Goal: Communication & Community: Answer question/provide support

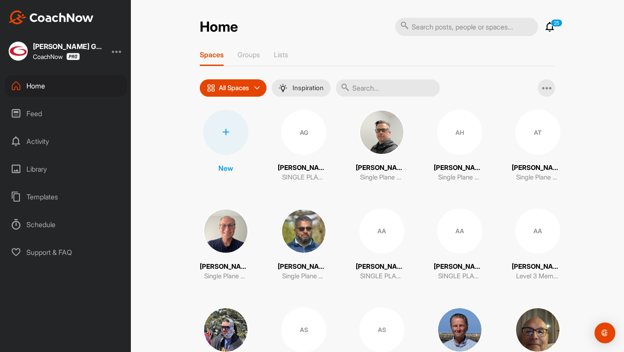
click at [61, 110] on div "Feed" at bounding box center [66, 114] width 122 height 22
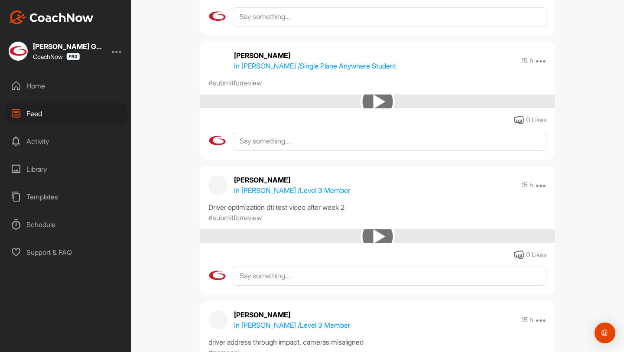
scroll to position [3486, 0]
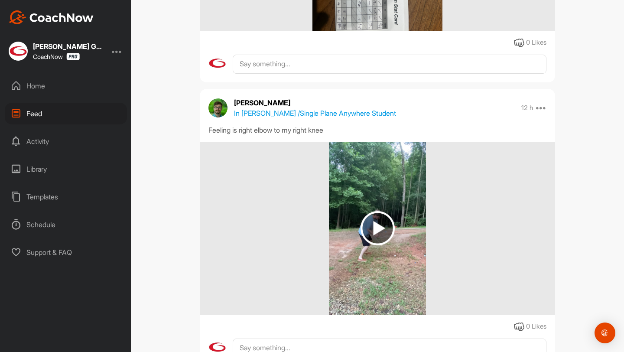
click at [363, 229] on img at bounding box center [378, 228] width 34 height 34
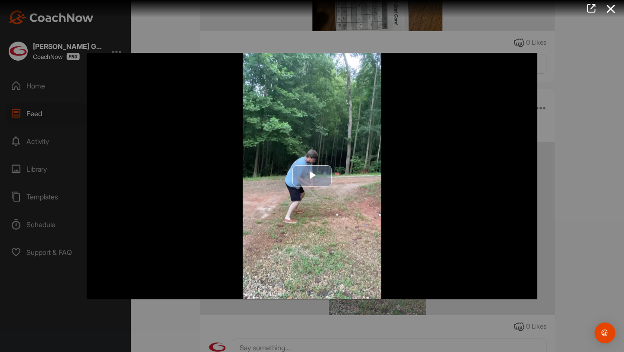
click at [330, 216] on img "Video Player" at bounding box center [312, 176] width 451 height 246
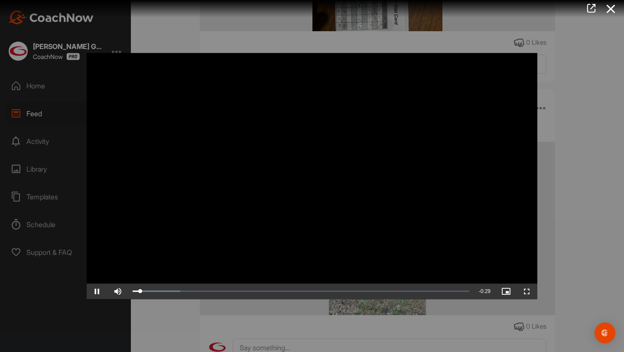
click at [330, 216] on video "Video Player" at bounding box center [312, 176] width 451 height 246
click at [390, 170] on video "Video Player" at bounding box center [312, 176] width 451 height 246
drag, startPoint x: 184, startPoint y: 287, endPoint x: 139, endPoint y: 290, distance: 45.2
click at [139, 290] on div "Loaded : 49.84% 0:00 0:00" at bounding box center [301, 292] width 346 height 16
drag, startPoint x: 154, startPoint y: 291, endPoint x: 138, endPoint y: 291, distance: 16.0
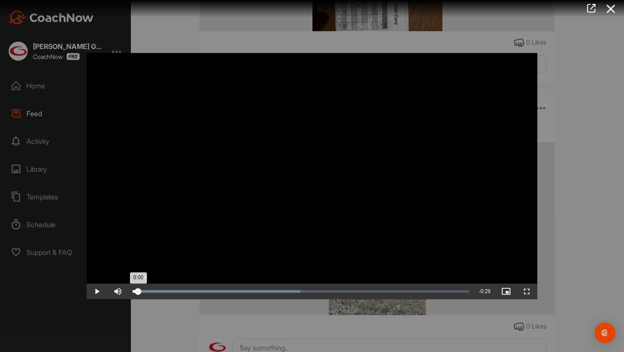
click at [138, 291] on div "Loaded : 49.84% 0:00 0:00" at bounding box center [301, 291] width 337 height 3
click at [612, 10] on icon at bounding box center [611, 9] width 20 height 16
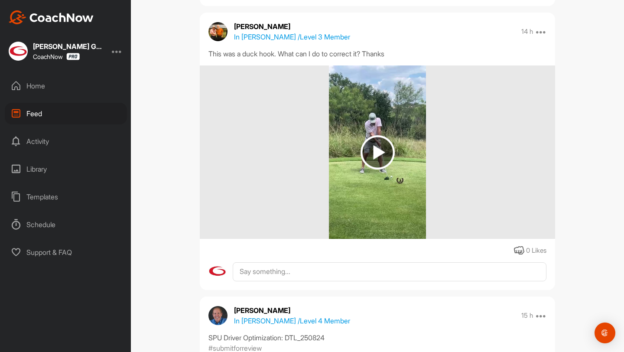
scroll to position [5834, 0]
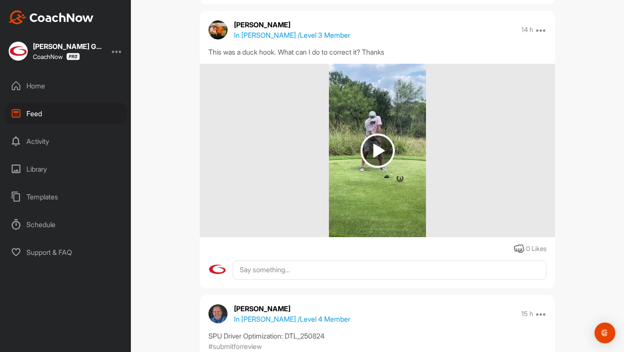
click at [275, 33] on p "In [PERSON_NAME] / Level 3 Member" at bounding box center [292, 35] width 116 height 10
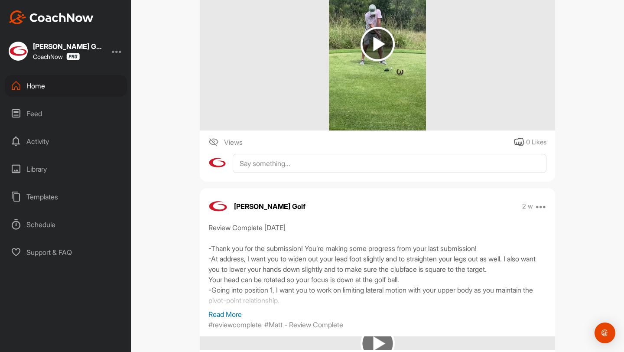
scroll to position [496, 0]
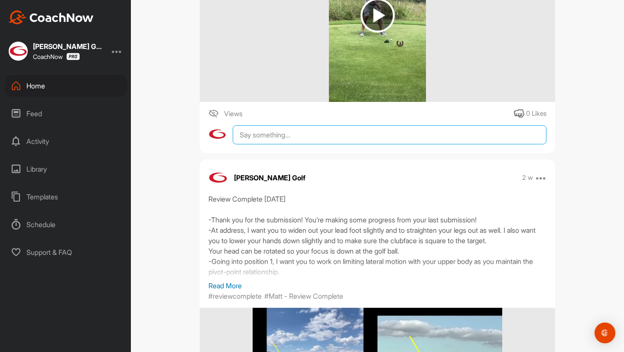
click at [268, 138] on textarea at bounding box center [390, 134] width 314 height 19
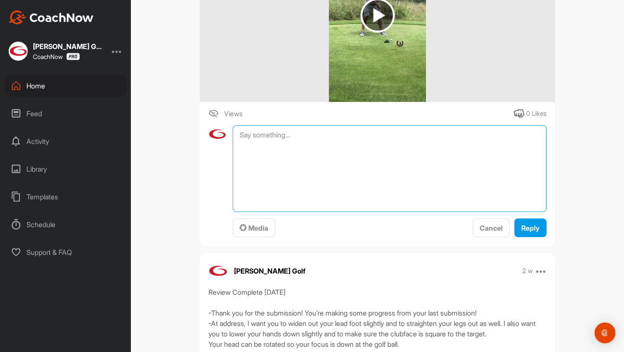
paste textarea "Name, Please tag your videos. Even if it is for personal use. Please tag as #pe…"
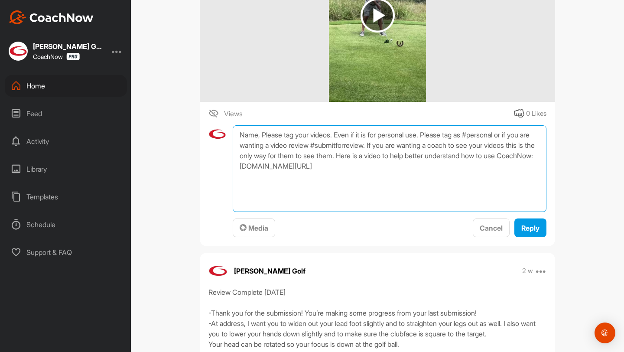
drag, startPoint x: 258, startPoint y: 134, endPoint x: 239, endPoint y: 137, distance: 19.8
click at [239, 137] on textarea "Name, Please tag your videos. Even if it is for personal use. Please tag as #pe…" at bounding box center [390, 168] width 314 height 87
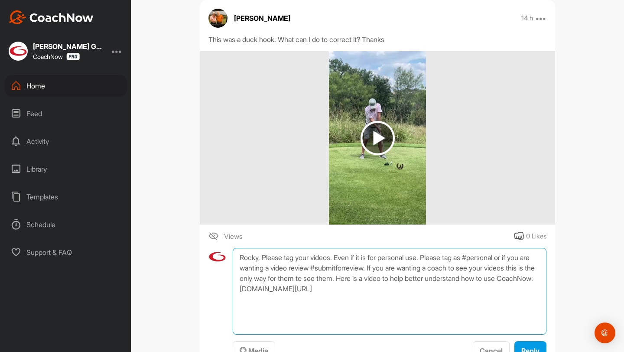
scroll to position [371, 0]
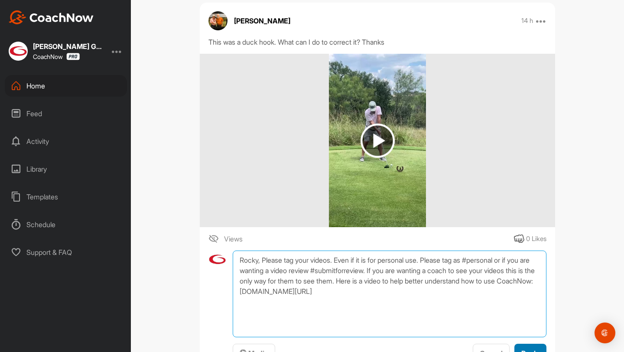
type textarea "Rocky, Please tag your videos. Even if it is for personal use. Please tag as #p…"
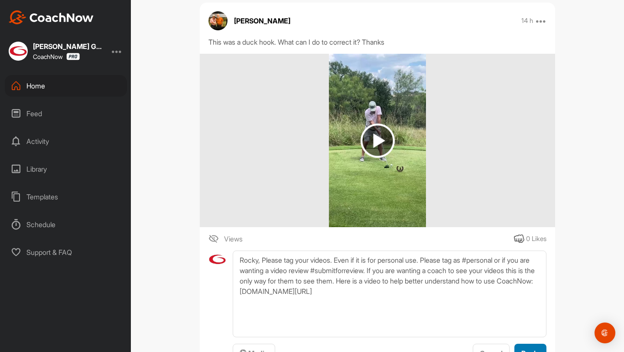
click at [539, 348] on div "Reply" at bounding box center [531, 353] width 18 height 10
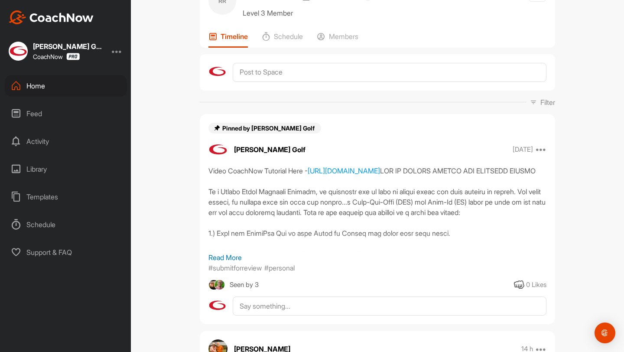
scroll to position [42, 0]
click at [69, 111] on div "Feed" at bounding box center [66, 114] width 122 height 22
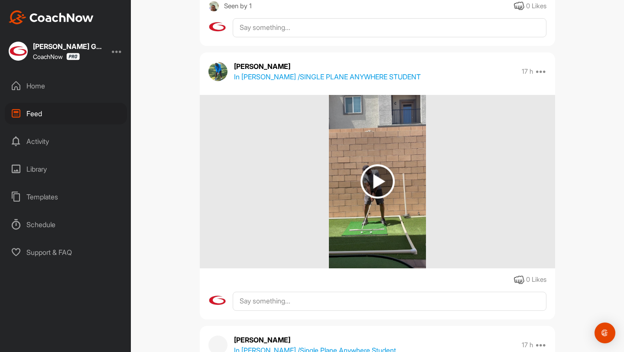
scroll to position [12129, 0]
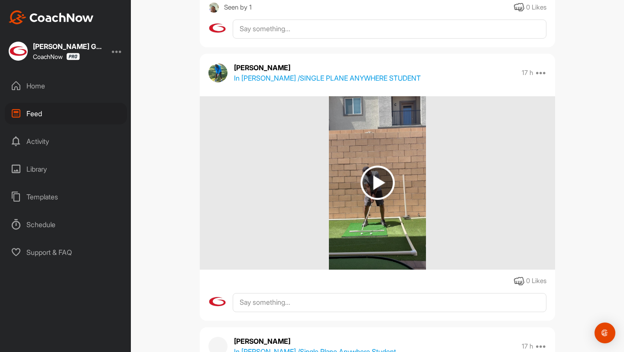
click at [281, 78] on p "In [PERSON_NAME] / SINGLE PLANE ANYWHERE STUDENT" at bounding box center [327, 78] width 187 height 10
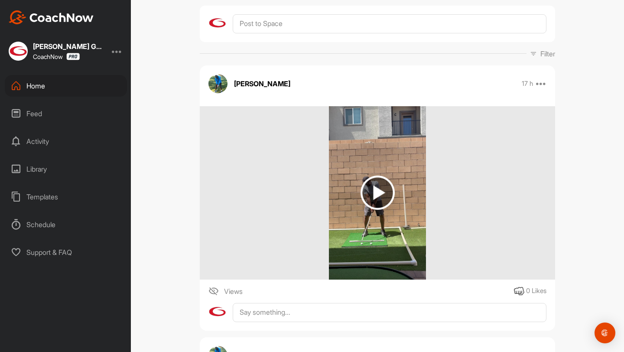
scroll to position [170, 0]
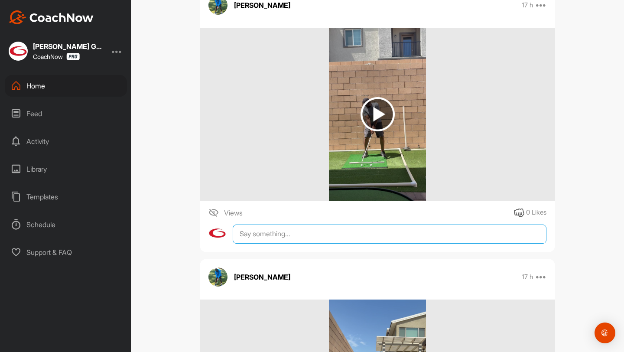
click at [283, 229] on textarea at bounding box center [390, 234] width 314 height 19
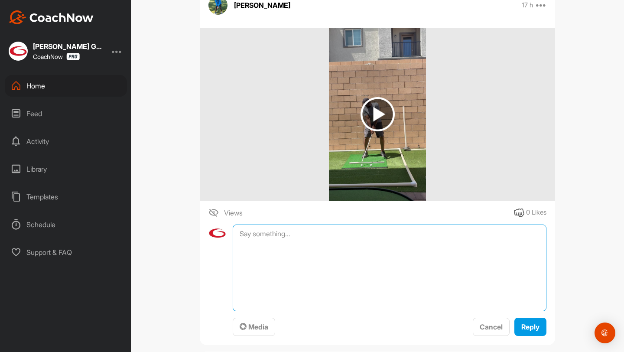
paste textarea "Name, Please tag your videos. Even if it is for personal use. Please tag as #pe…"
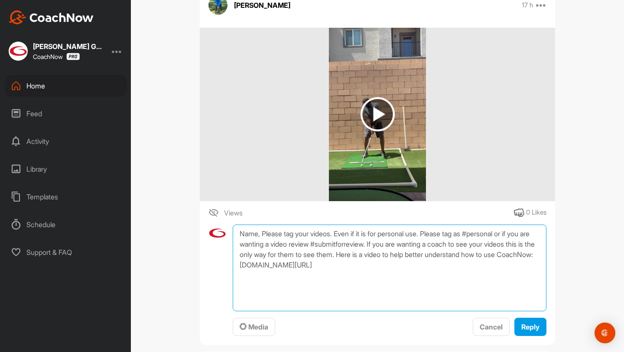
drag, startPoint x: 260, startPoint y: 233, endPoint x: 251, endPoint y: 233, distance: 8.7
click at [251, 233] on textarea "Name, Please tag your videos. Even if it is for personal use. Please tag as #pe…" at bounding box center [390, 268] width 314 height 87
click at [265, 232] on textarea "Name, Please tag your videos. Even if it is for personal use. Please tag as #pe…" at bounding box center [390, 268] width 314 height 87
drag, startPoint x: 258, startPoint y: 233, endPoint x: 230, endPoint y: 236, distance: 27.9
click at [230, 236] on div "Name, Please tag your videos. Even if it is for personal use. Please tag as #pe…" at bounding box center [378, 281] width 338 height 112
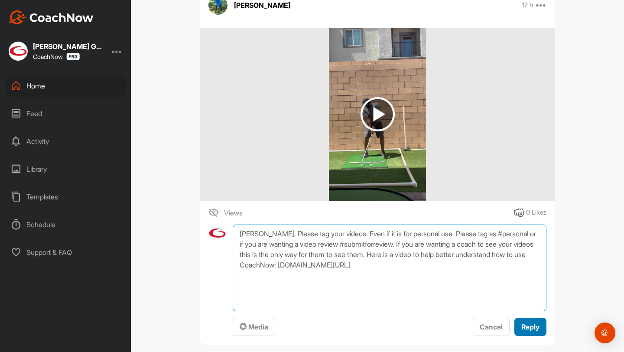
type textarea "[PERSON_NAME], Please tag your videos. Even if it is for personal use. Please t…"
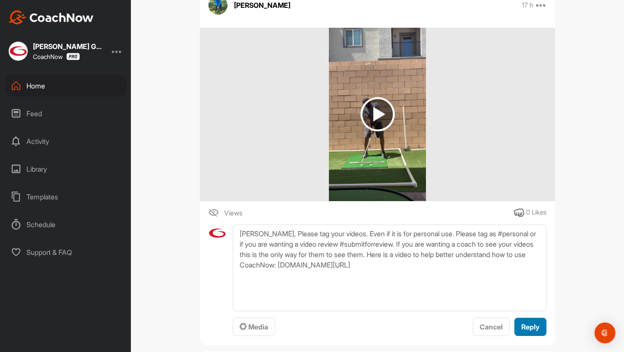
click at [530, 329] on span "Reply" at bounding box center [531, 327] width 18 height 9
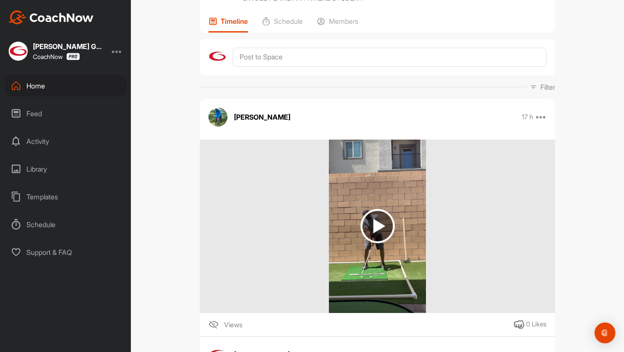
scroll to position [0, 0]
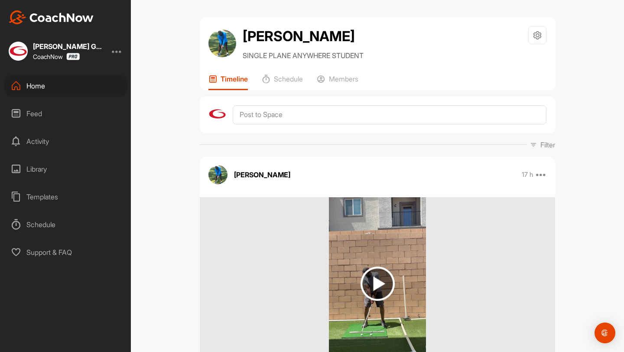
click at [72, 114] on div "Feed" at bounding box center [66, 114] width 122 height 22
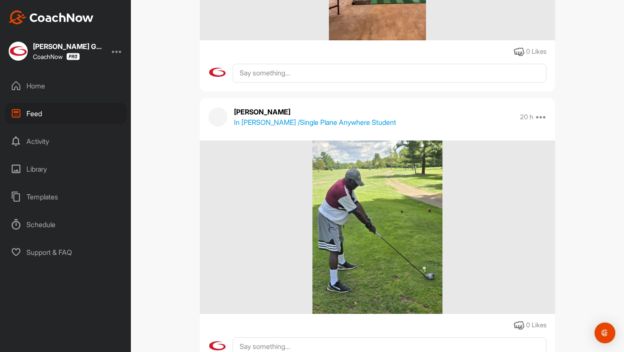
scroll to position [23712, 0]
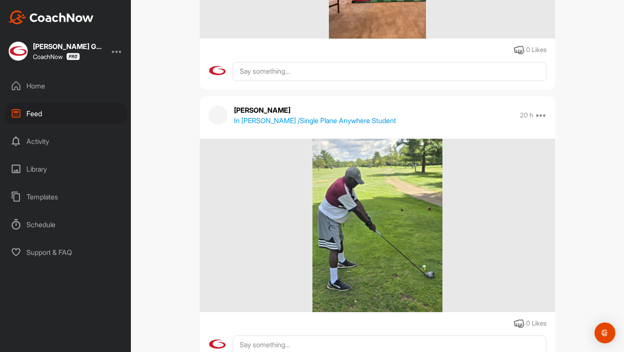
click at [292, 118] on p "In [PERSON_NAME] / Single Plane Anywhere Student" at bounding box center [315, 120] width 162 height 10
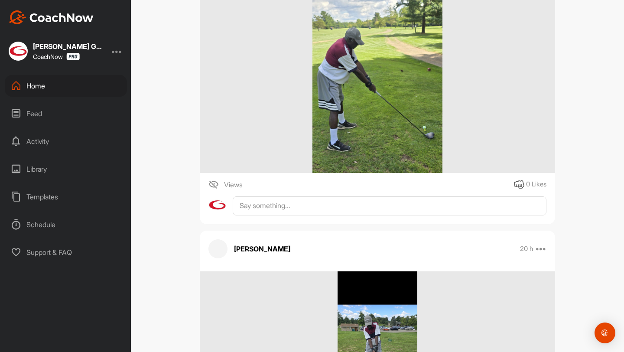
scroll to position [234, 0]
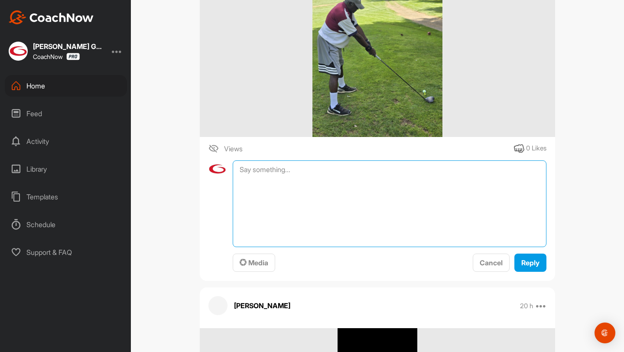
click at [300, 169] on textarea at bounding box center [390, 203] width 314 height 87
paste textarea "Name, Please tag your videos. Even if it is for personal use. Please tag as #pe…"
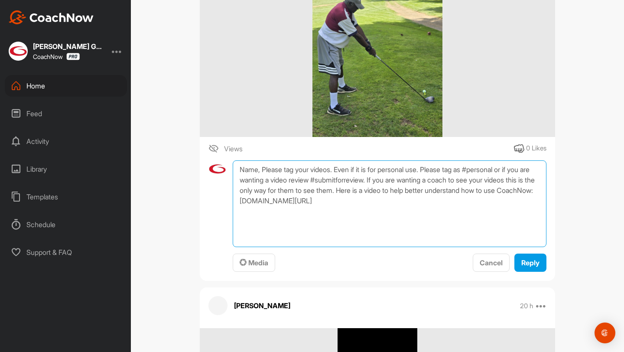
drag, startPoint x: 258, startPoint y: 171, endPoint x: 237, endPoint y: 171, distance: 20.4
click at [237, 171] on textarea "Name, Please tag your videos. Even if it is for personal use. Please tag as #pe…" at bounding box center [390, 203] width 314 height 87
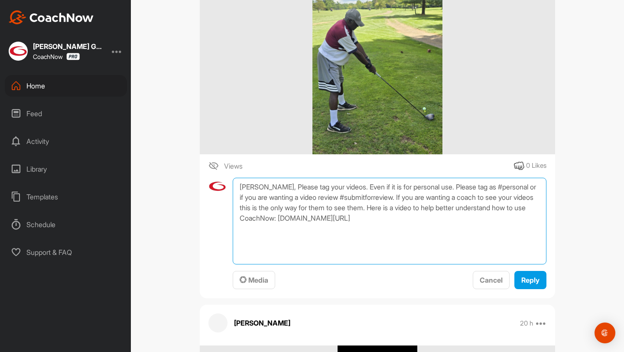
scroll to position [225, 0]
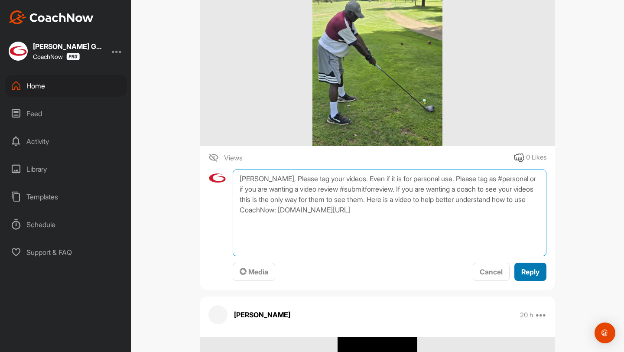
type textarea "[PERSON_NAME], Please tag your videos. Even if it is for personal use. Please t…"
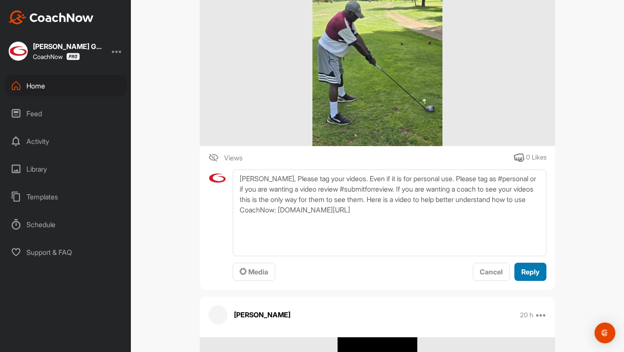
click at [524, 273] on span "Reply" at bounding box center [531, 272] width 18 height 9
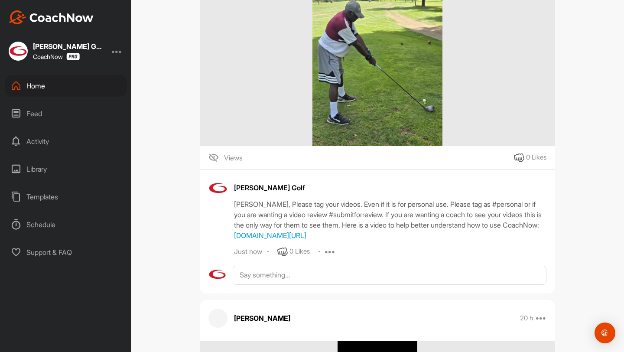
click at [67, 113] on div "Feed" at bounding box center [66, 114] width 122 height 22
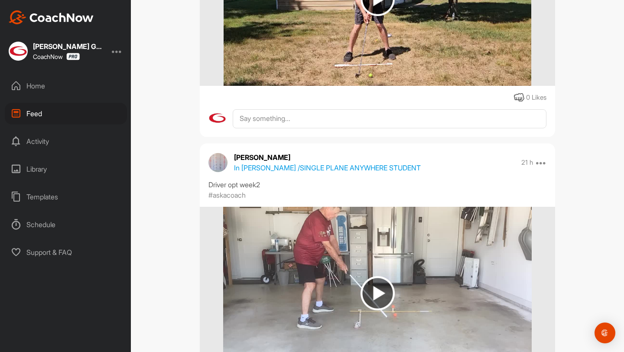
scroll to position [28000, 0]
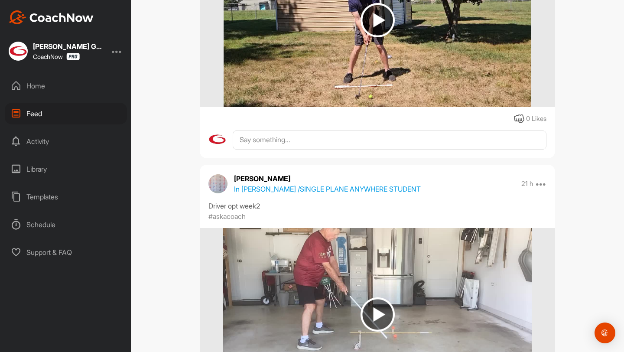
click at [296, 186] on p "In [PERSON_NAME] / SINGLE PLANE ANYWHERE STUDENT" at bounding box center [327, 189] width 187 height 10
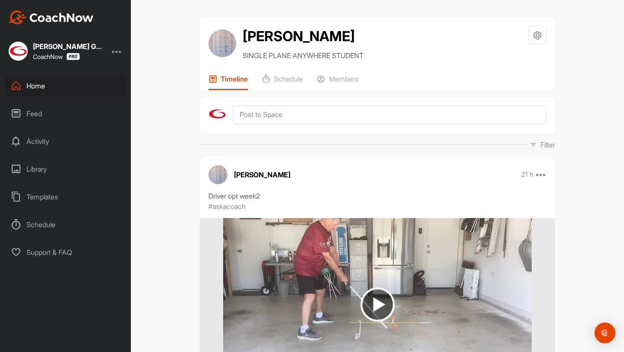
click at [83, 84] on div "Home" at bounding box center [66, 86] width 122 height 22
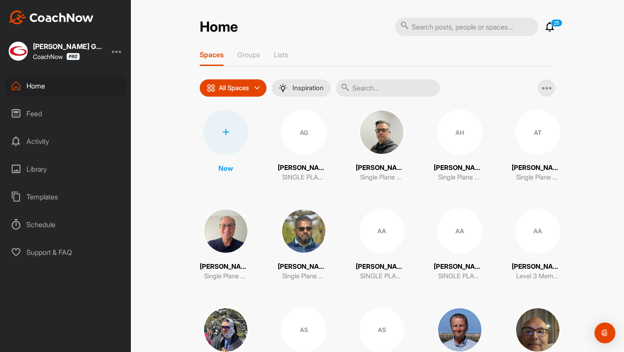
click at [55, 110] on div "Feed" at bounding box center [66, 114] width 122 height 22
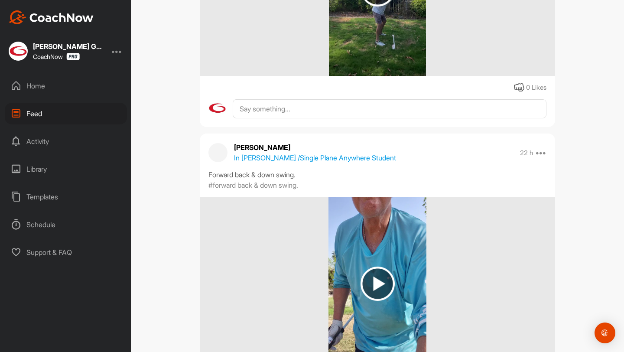
scroll to position [35506, 0]
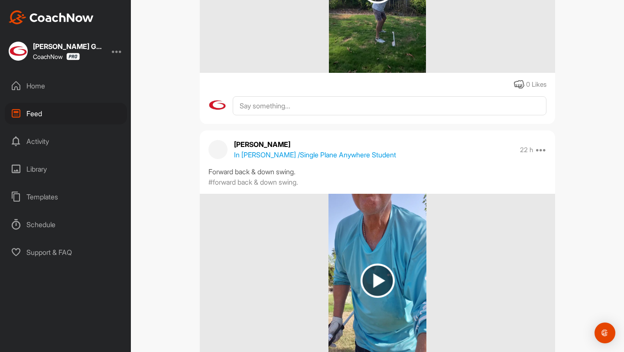
click at [297, 152] on p "In [PERSON_NAME] / Single Plane Anywhere Student" at bounding box center [315, 155] width 162 height 10
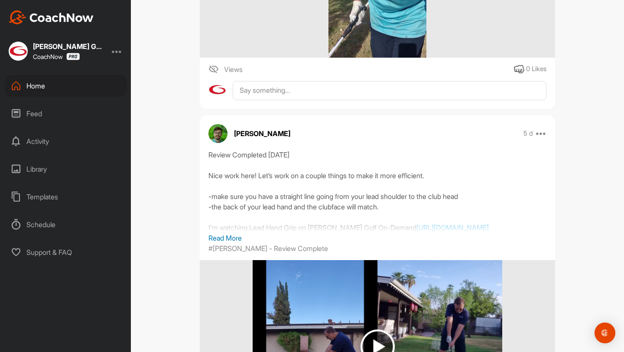
scroll to position [625, 0]
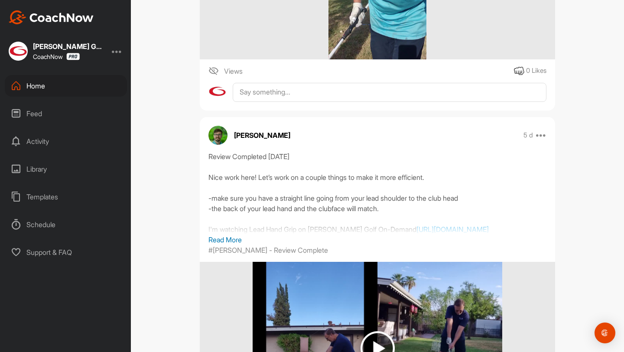
click at [71, 109] on div "Feed" at bounding box center [66, 114] width 122 height 22
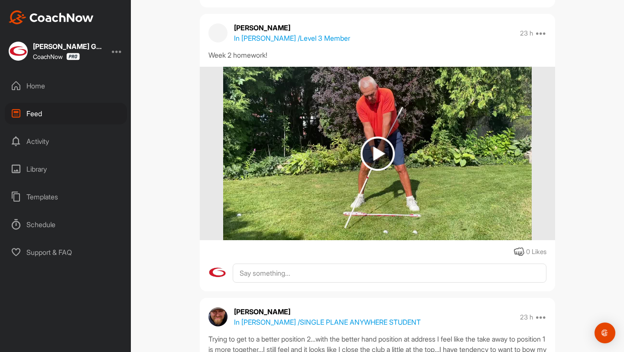
scroll to position [44614, 0]
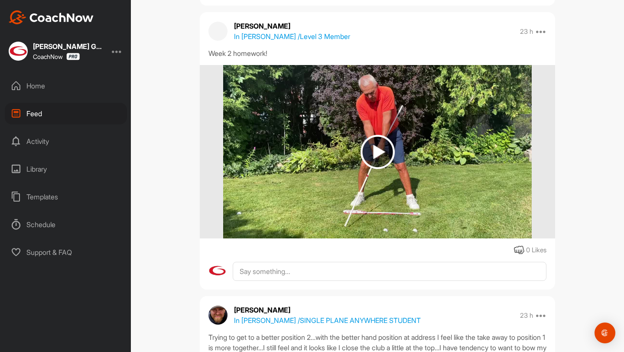
click at [256, 38] on p "In [PERSON_NAME] / Level 3 Member" at bounding box center [292, 36] width 116 height 10
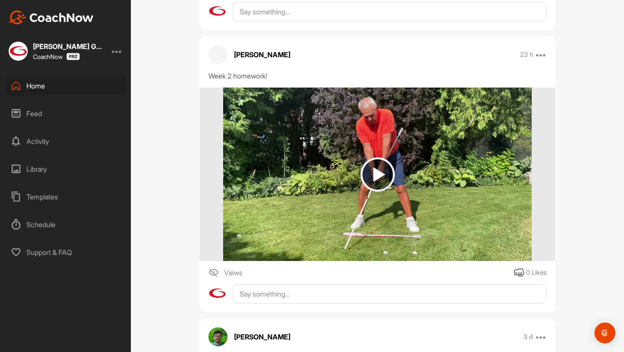
scroll to position [401, 0]
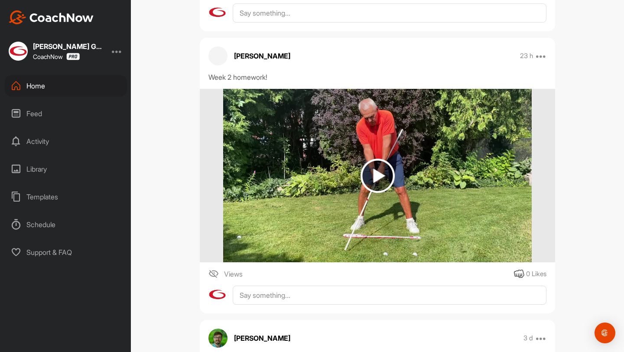
click at [85, 112] on div "Feed" at bounding box center [66, 114] width 122 height 22
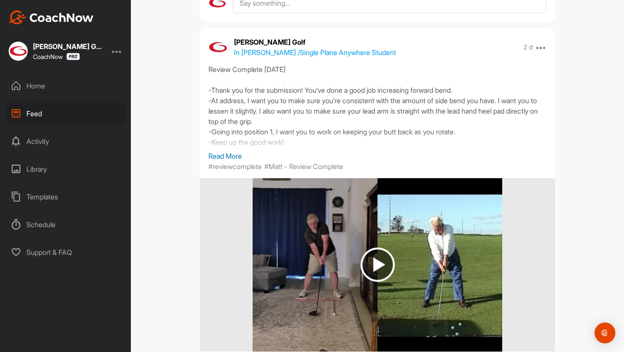
scroll to position [98952, 0]
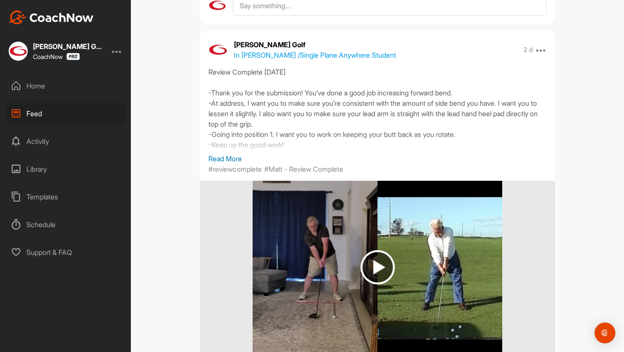
click at [301, 60] on p "In [PERSON_NAME] / Single Plane Anywhere Student" at bounding box center [315, 55] width 162 height 10
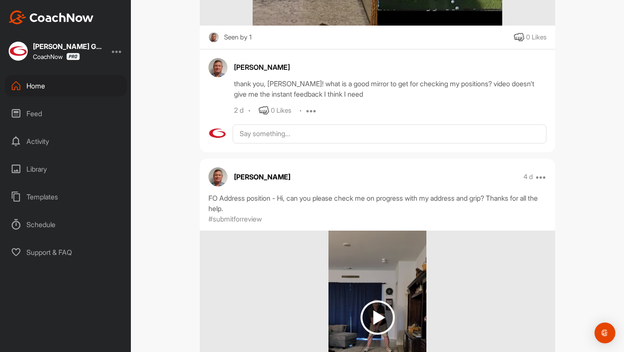
scroll to position [1039, 0]
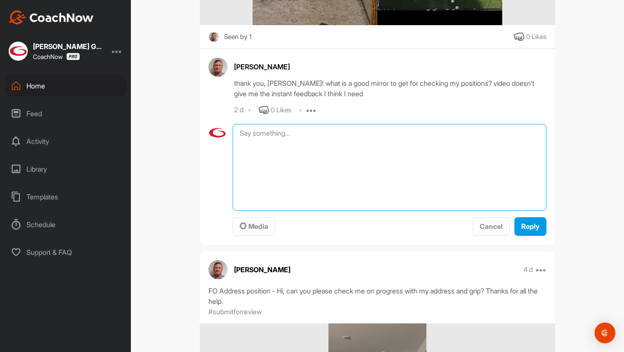
click at [265, 134] on textarea at bounding box center [390, 167] width 314 height 87
drag, startPoint x: 253, startPoint y: 134, endPoint x: 239, endPoint y: 135, distance: 14.8
click at [239, 135] on textarea "Just any mirror where you can see your full body position." at bounding box center [390, 167] width 314 height 87
click at [487, 134] on textarea "You'll just need any mirror where you can see your full body position." at bounding box center [390, 167] width 314 height 87
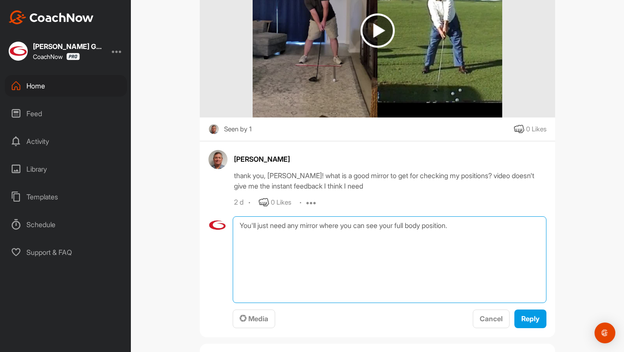
scroll to position [951, 0]
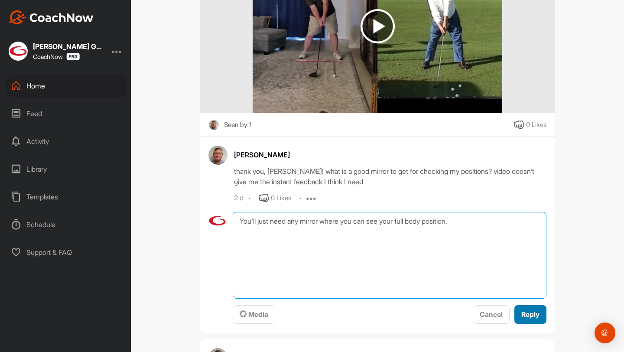
type textarea "You'll just need any mirror where you can see your full body position."
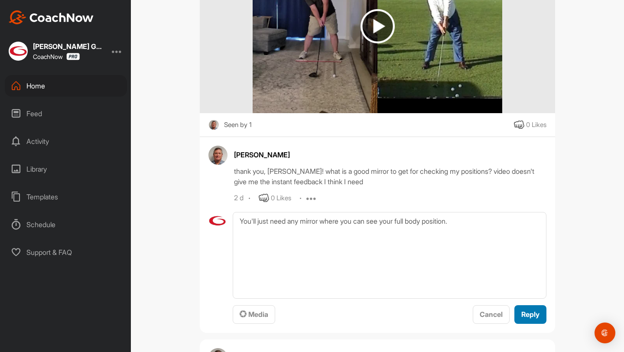
click at [529, 321] on button "Reply" at bounding box center [531, 314] width 32 height 19
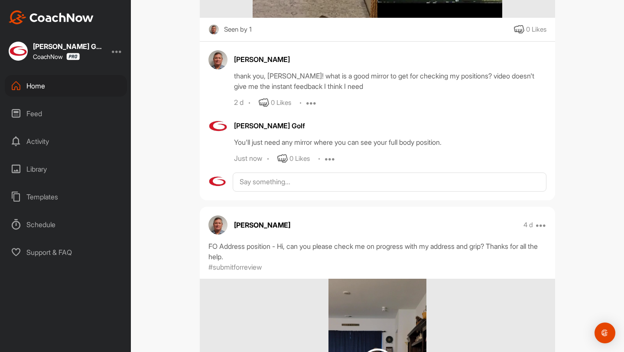
scroll to position [783, 0]
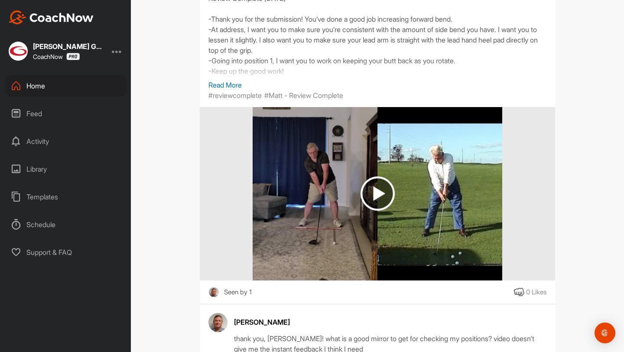
click at [49, 114] on div "Feed" at bounding box center [66, 114] width 122 height 22
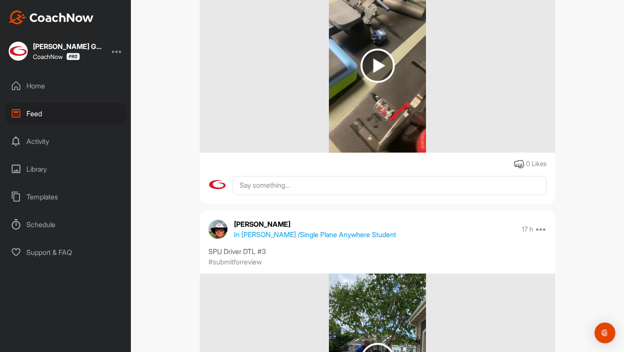
scroll to position [8836, 0]
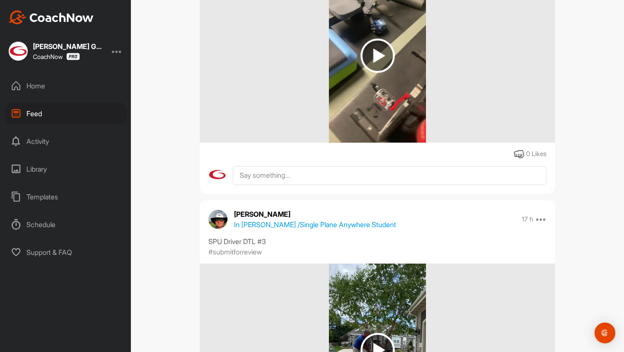
click at [75, 118] on div "Feed" at bounding box center [66, 114] width 122 height 22
click at [97, 94] on div "Home" at bounding box center [66, 86] width 122 height 22
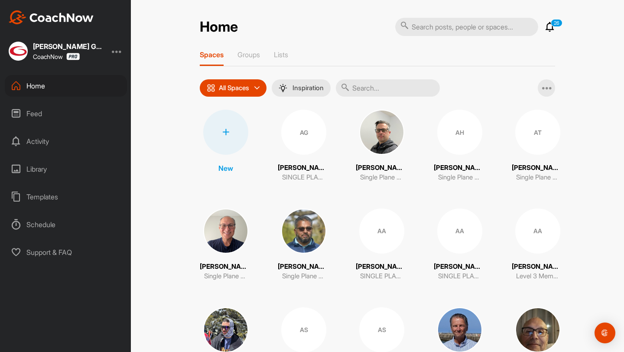
click at [83, 113] on div "Feed" at bounding box center [66, 114] width 122 height 22
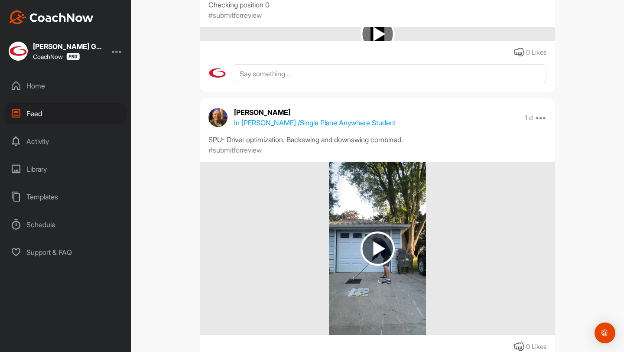
scroll to position [49504, 0]
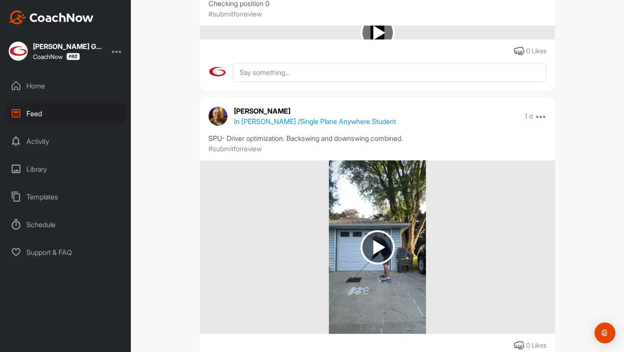
click at [256, 124] on p "In [PERSON_NAME] / Single Plane Anywhere Student" at bounding box center [315, 121] width 162 height 10
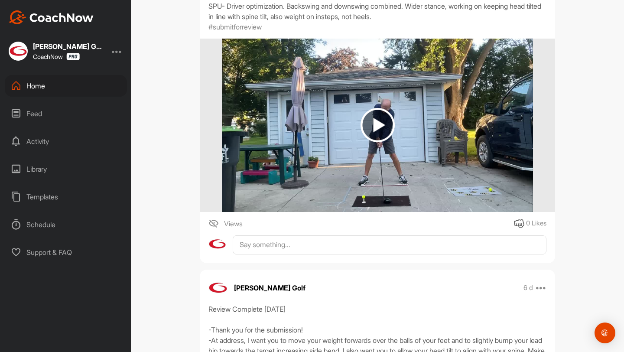
scroll to position [487, 0]
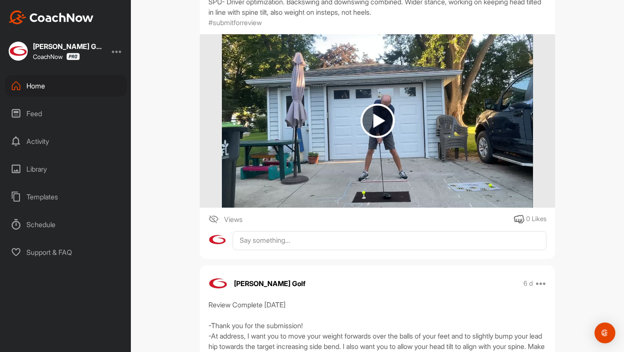
click at [99, 88] on div "Home" at bounding box center [66, 86] width 122 height 22
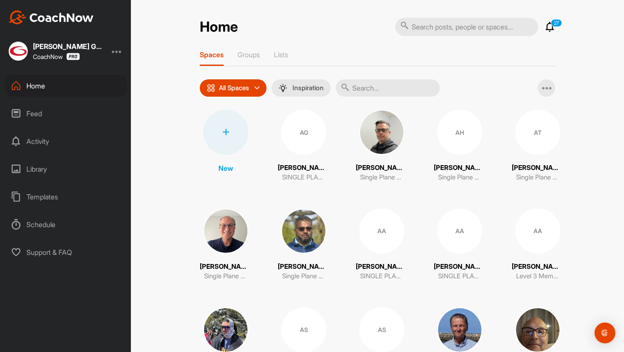
click at [426, 89] on input "text" at bounding box center [388, 87] width 104 height 17
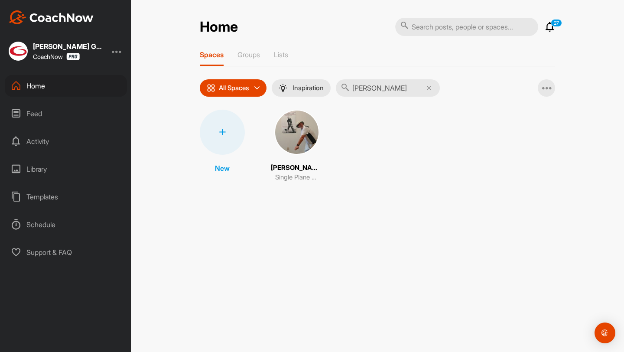
type input "[PERSON_NAME]"
click at [291, 137] on img at bounding box center [296, 132] width 45 height 45
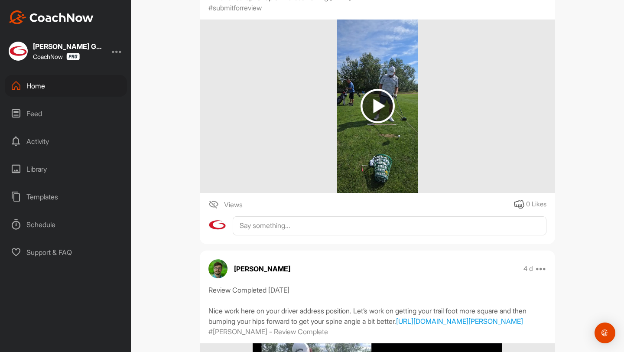
scroll to position [1357, 0]
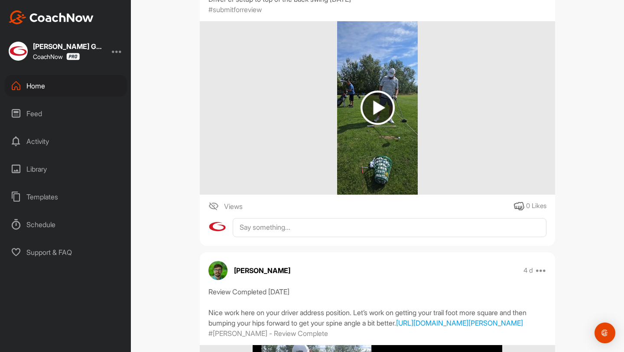
click at [81, 86] on div "Home" at bounding box center [66, 86] width 122 height 22
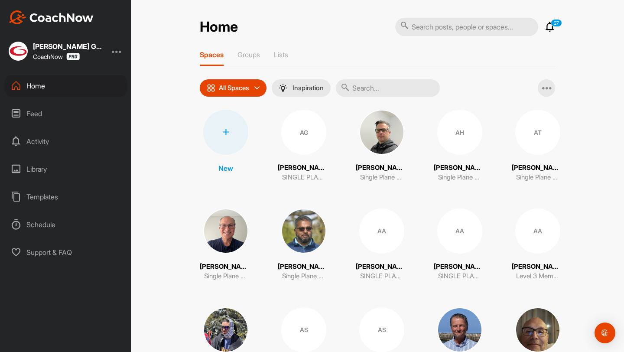
click at [399, 87] on input "text" at bounding box center [388, 87] width 104 height 17
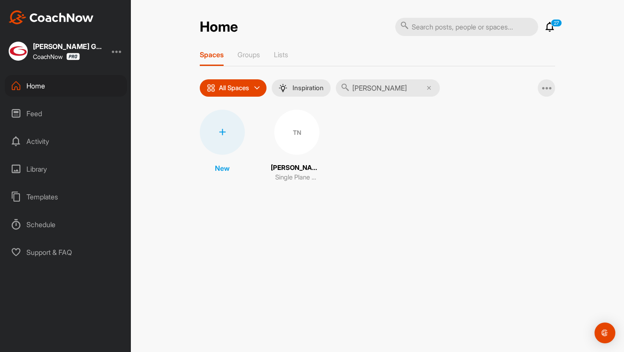
type input "[PERSON_NAME]"
click at [292, 120] on div "TN" at bounding box center [296, 132] width 45 height 45
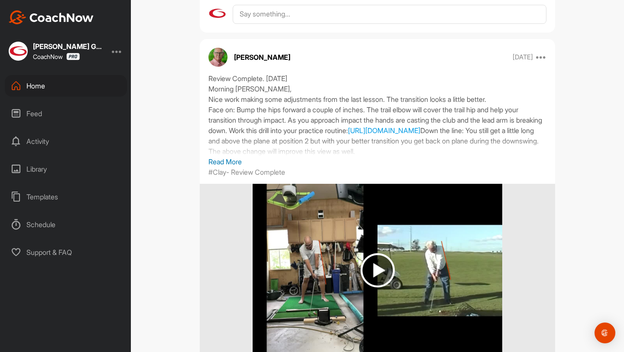
scroll to position [725, 0]
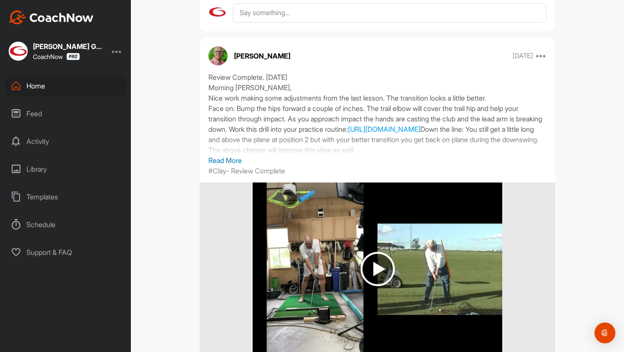
click at [79, 92] on div "Home" at bounding box center [66, 86] width 122 height 22
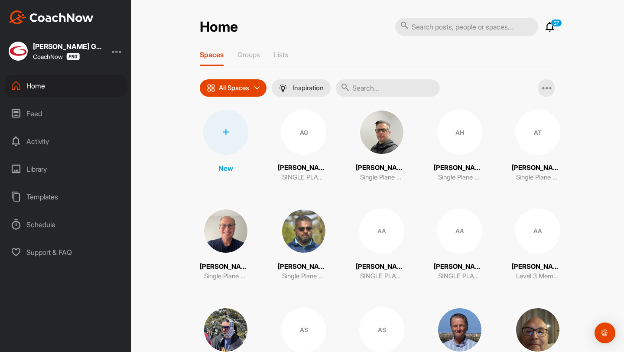
click at [72, 108] on div "Feed" at bounding box center [66, 114] width 122 height 22
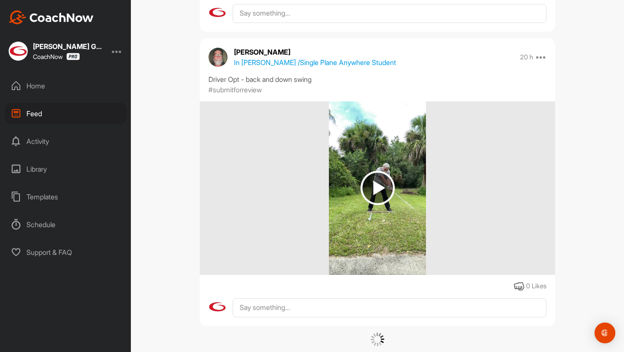
scroll to position [23496, 0]
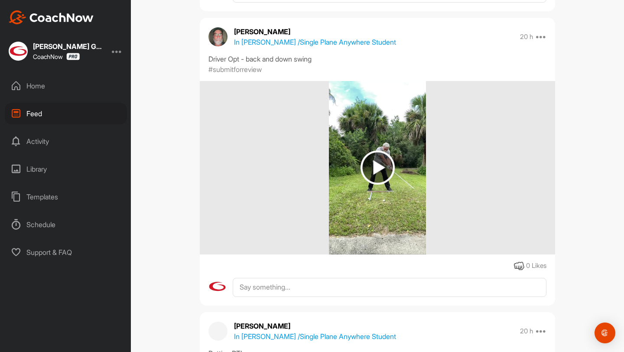
click at [71, 82] on div "Home" at bounding box center [66, 86] width 122 height 22
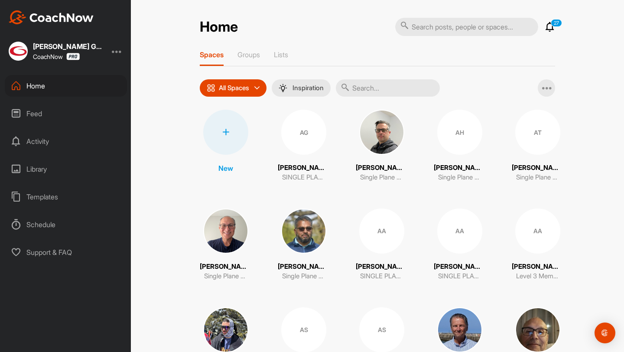
click at [370, 83] on input "text" at bounding box center [388, 87] width 104 height 17
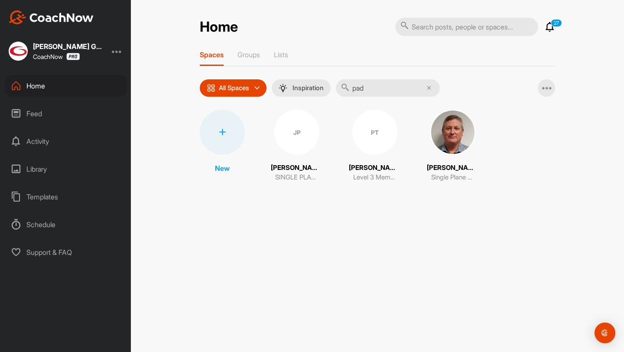
type input "pad"
click at [440, 141] on img at bounding box center [453, 132] width 45 height 45
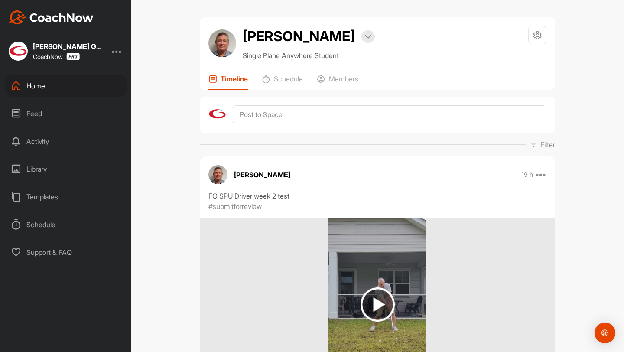
click at [72, 86] on div "Home" at bounding box center [66, 86] width 122 height 22
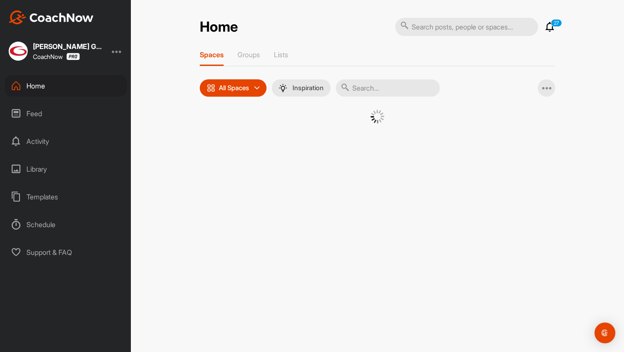
click at [378, 87] on input "text" at bounding box center [388, 87] width 104 height 17
type input "pierzch"
click at [297, 138] on div "JP" at bounding box center [296, 132] width 45 height 45
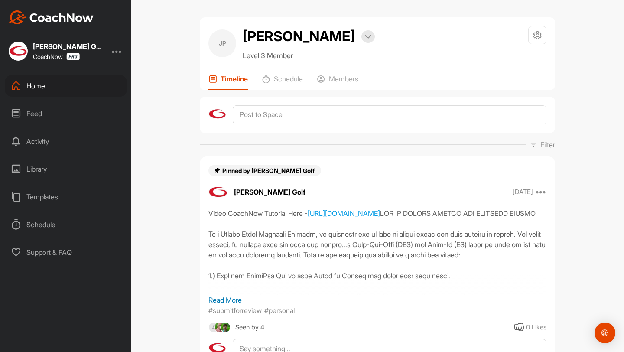
click at [70, 85] on div "Home" at bounding box center [66, 86] width 122 height 22
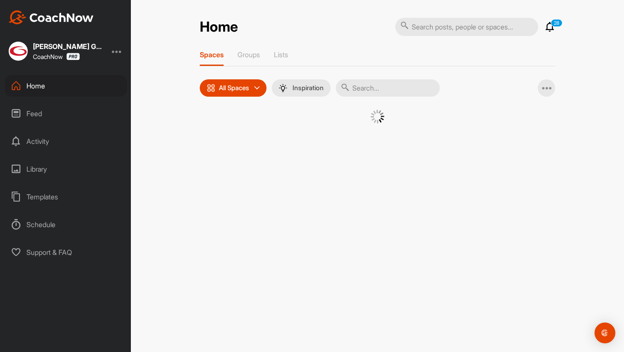
click at [381, 89] on input "text" at bounding box center [388, 87] width 104 height 17
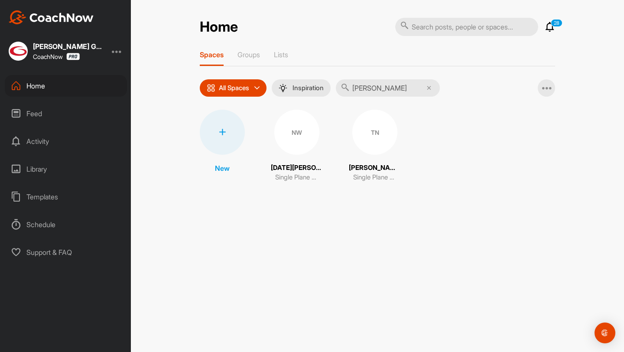
type input "[PERSON_NAME]"
click at [372, 120] on div "TN" at bounding box center [375, 132] width 45 height 45
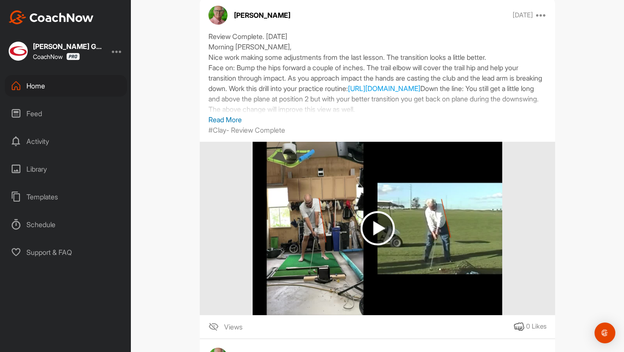
scroll to position [761, 0]
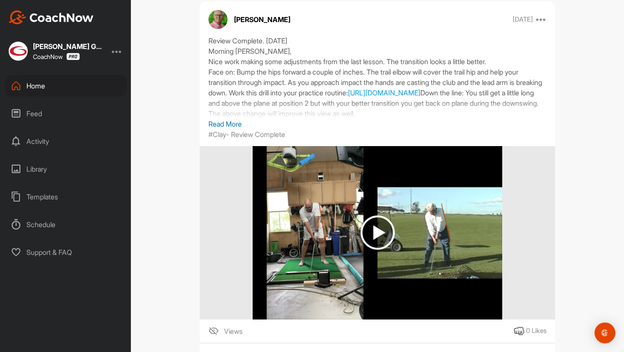
click at [222, 119] on p "Read More" at bounding box center [378, 124] width 338 height 10
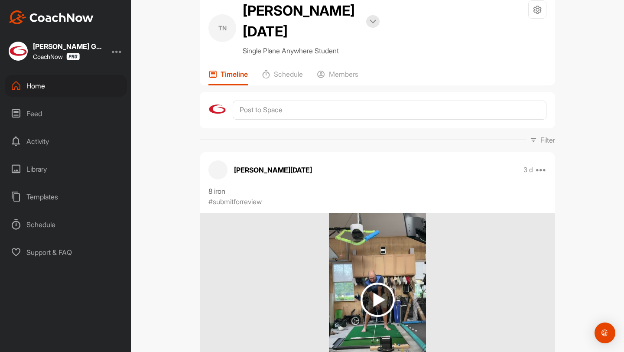
scroll to position [0, 0]
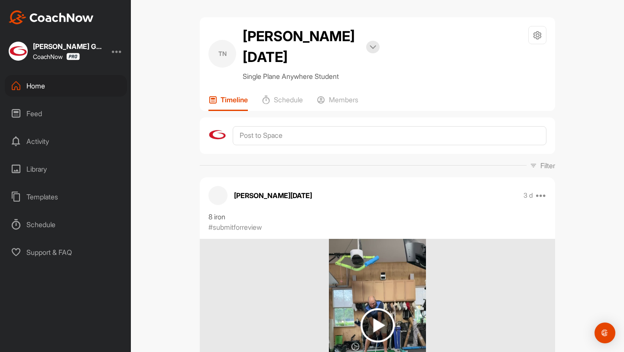
click at [68, 95] on div "Home" at bounding box center [66, 86] width 122 height 22
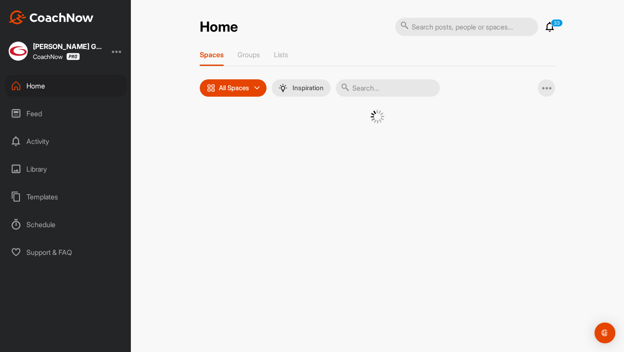
click at [368, 80] on input "text" at bounding box center [388, 87] width 104 height 17
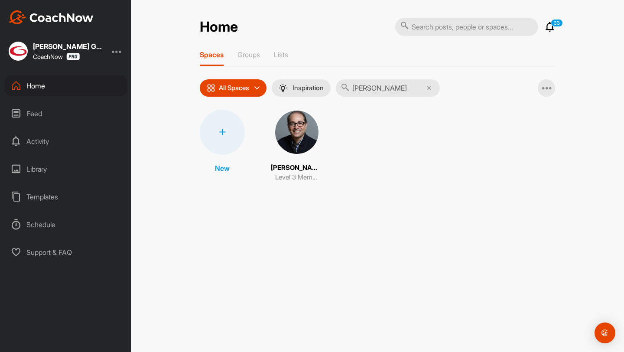
type input "[PERSON_NAME]"
click at [309, 141] on img at bounding box center [296, 132] width 45 height 45
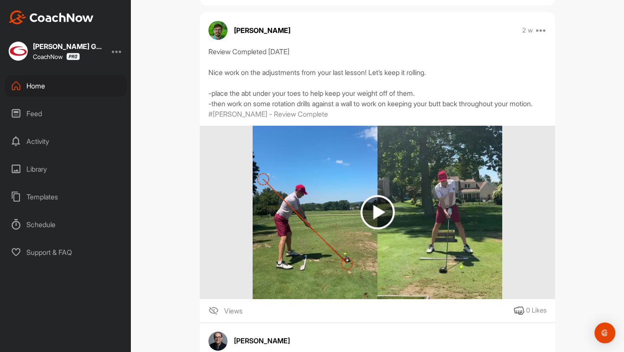
scroll to position [1276, 0]
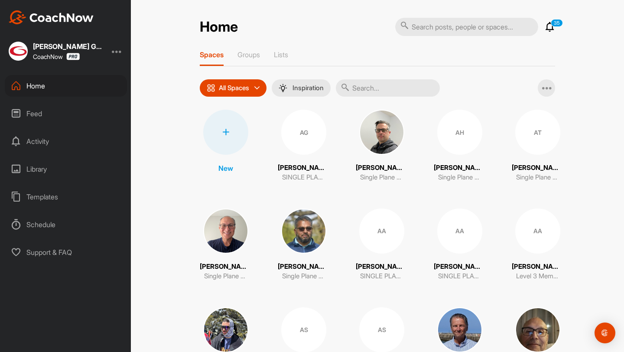
click at [386, 85] on input "text" at bounding box center [388, 87] width 104 height 17
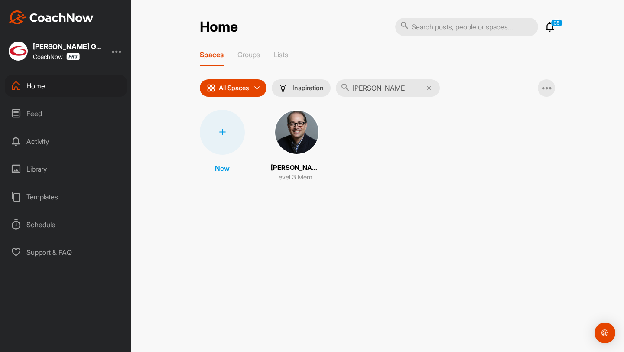
type input "[PERSON_NAME]"
click at [299, 146] on img at bounding box center [296, 132] width 45 height 45
